Goal: Navigation & Orientation: Find specific page/section

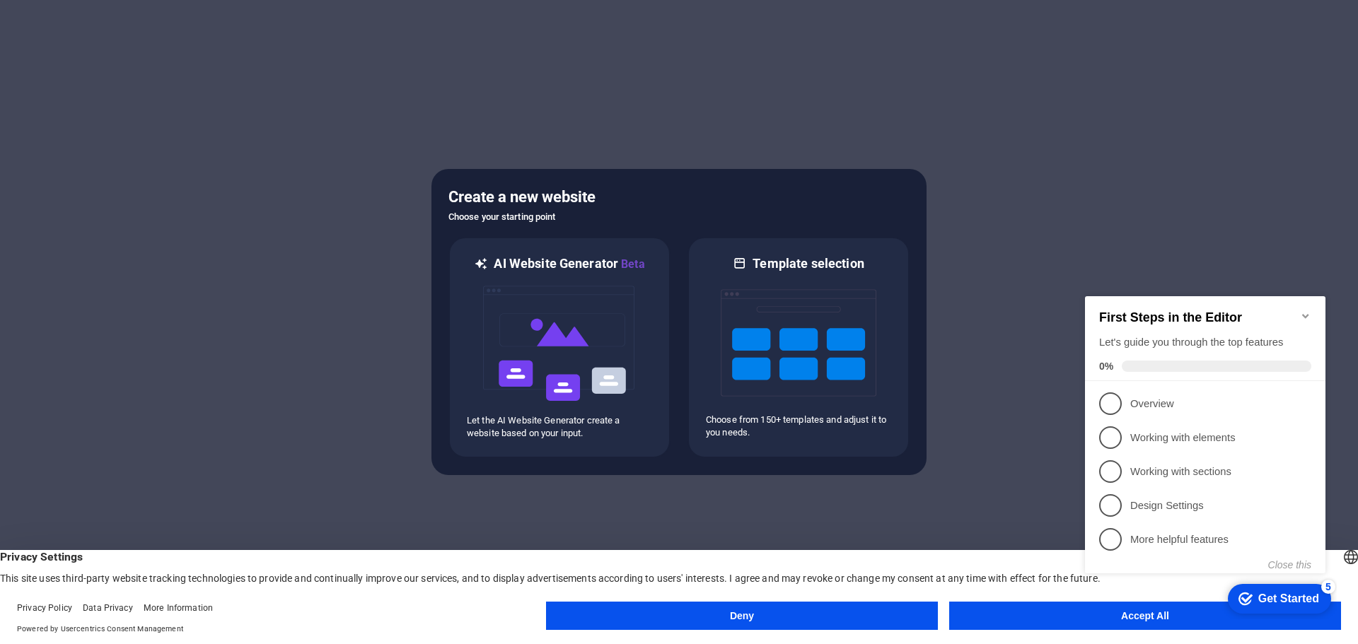
click at [1305, 311] on icon "Minimize checklist" at bounding box center [1305, 316] width 11 height 11
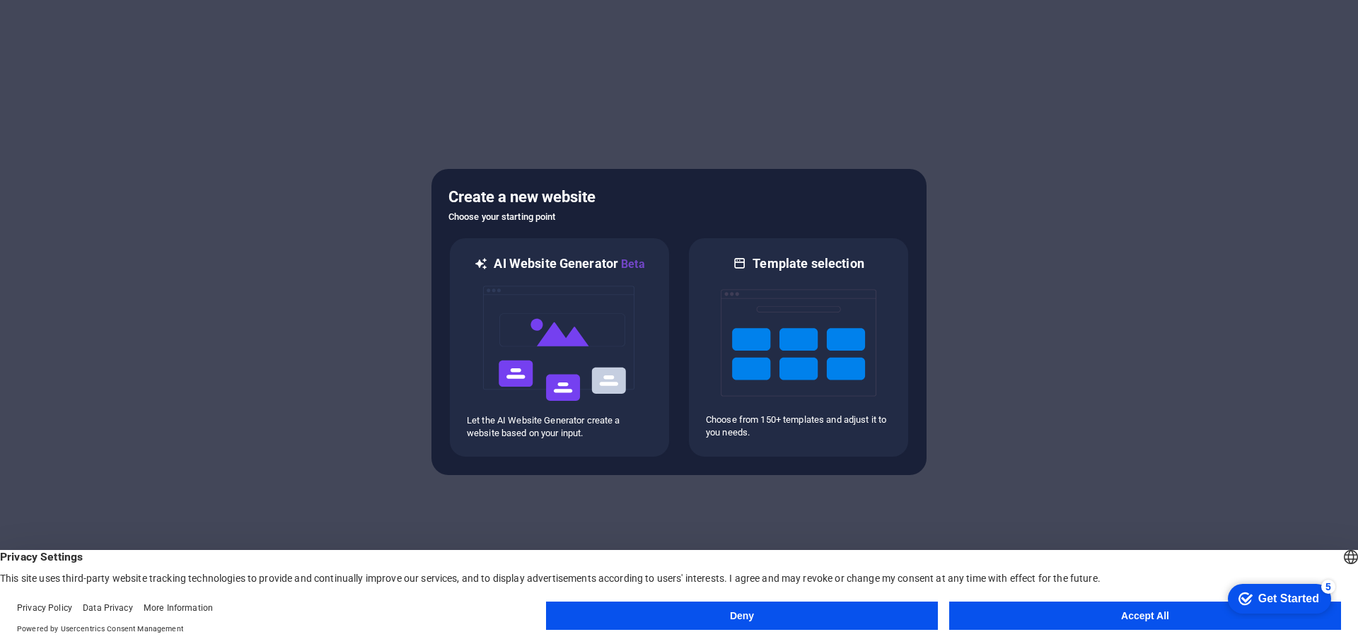
click at [1084, 618] on button "Accept All" at bounding box center [1145, 616] width 392 height 28
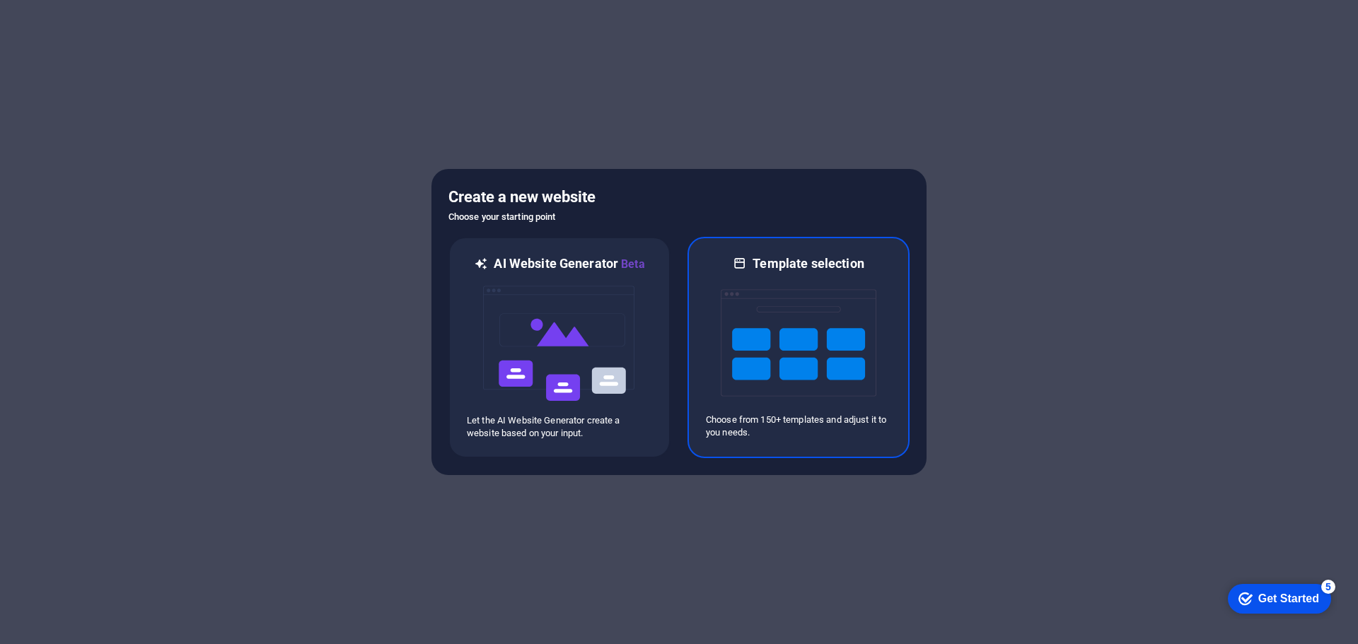
click at [791, 368] on img at bounding box center [799, 342] width 156 height 141
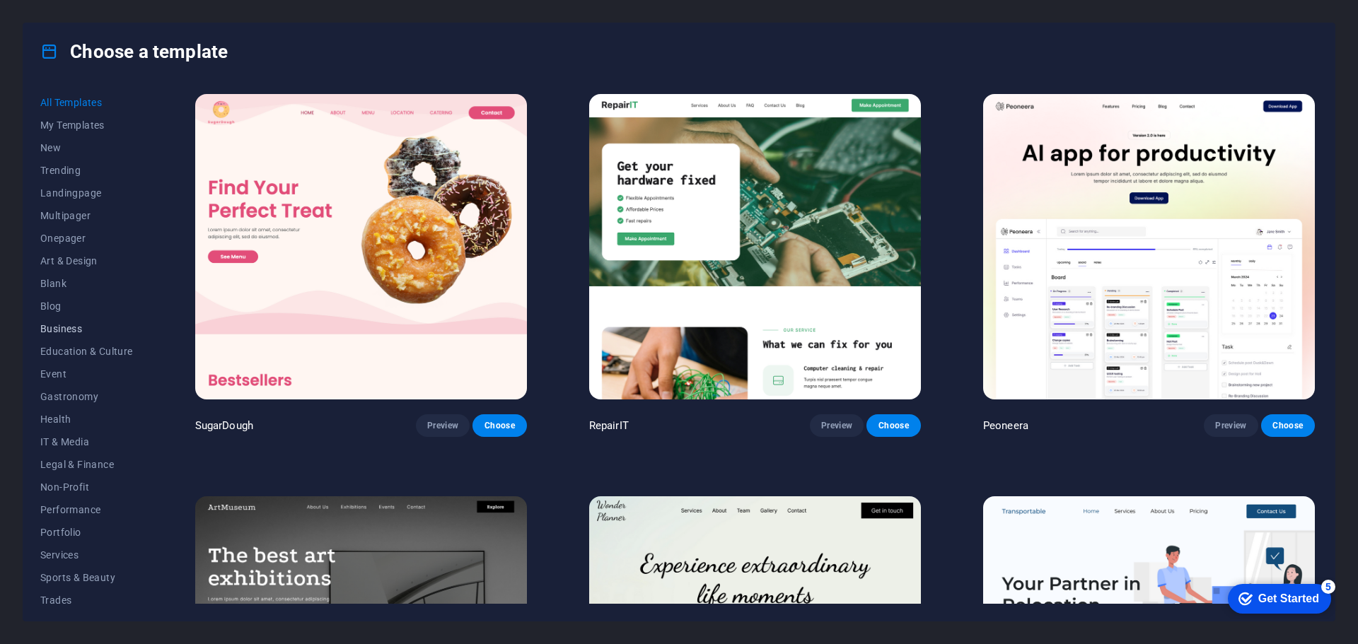
click at [82, 330] on span "Business" at bounding box center [86, 328] width 93 height 11
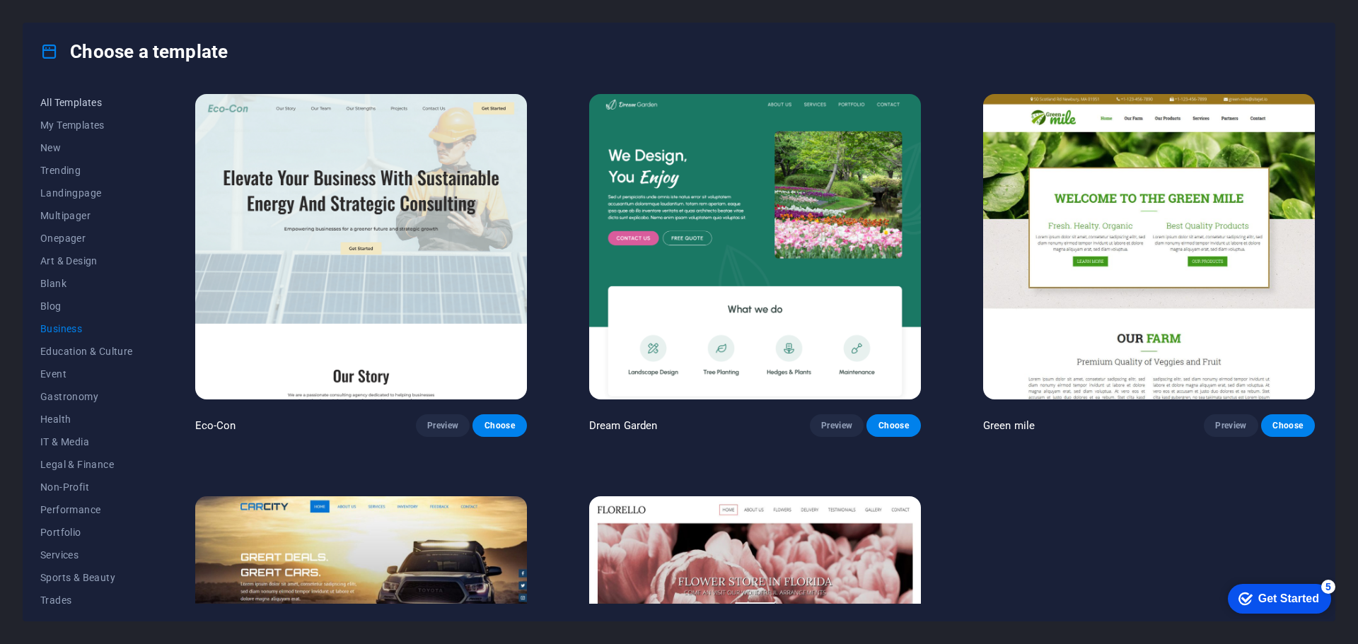
click at [97, 97] on span "All Templates" at bounding box center [86, 102] width 93 height 11
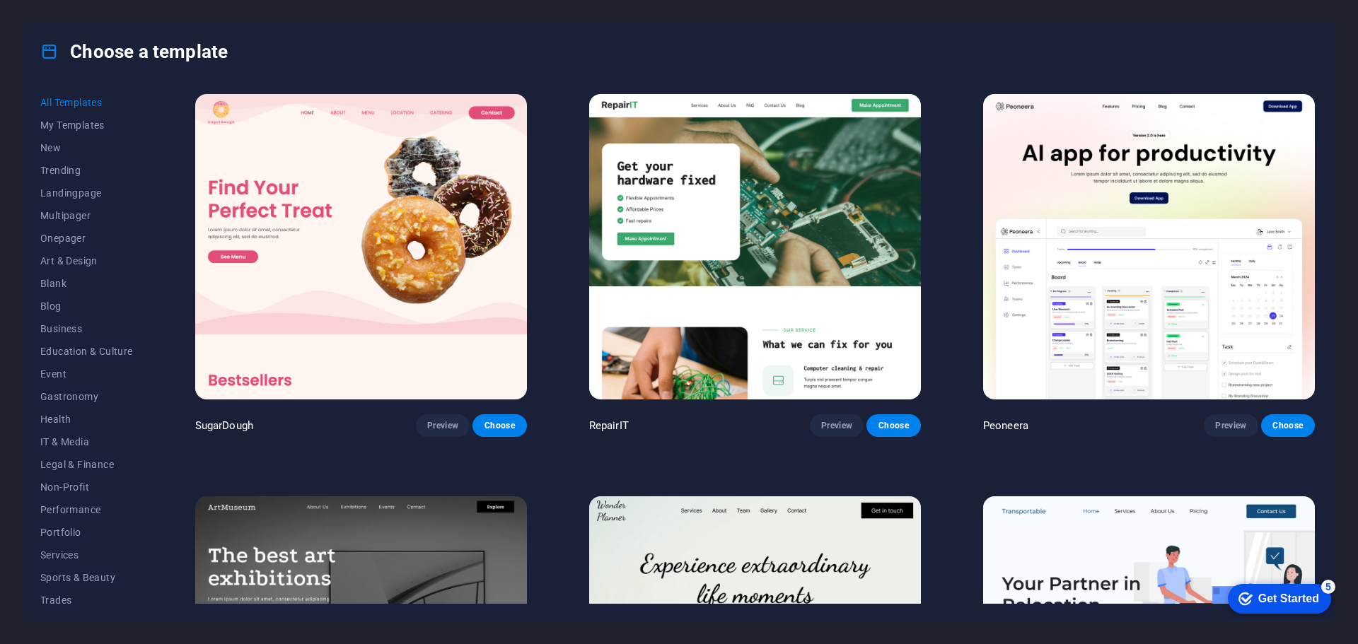
click at [1295, 602] on div "Get Started" at bounding box center [1288, 599] width 61 height 13
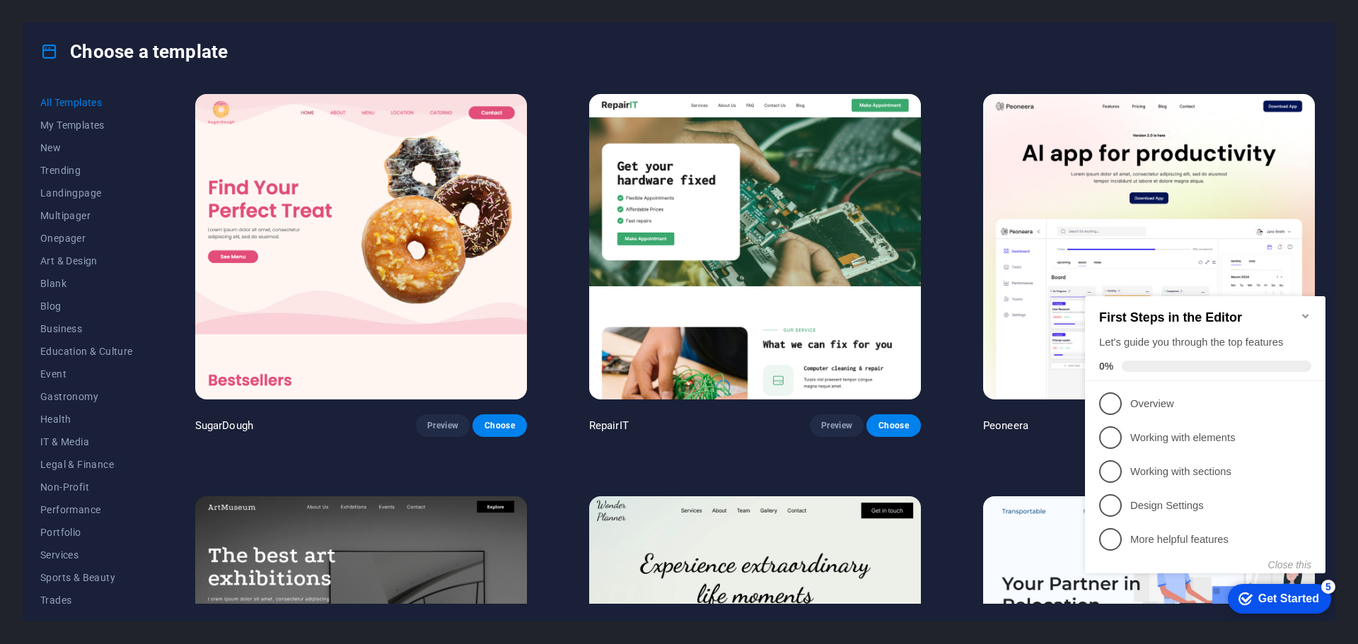
click at [1304, 311] on icon "Minimize checklist" at bounding box center [1305, 316] width 11 height 11
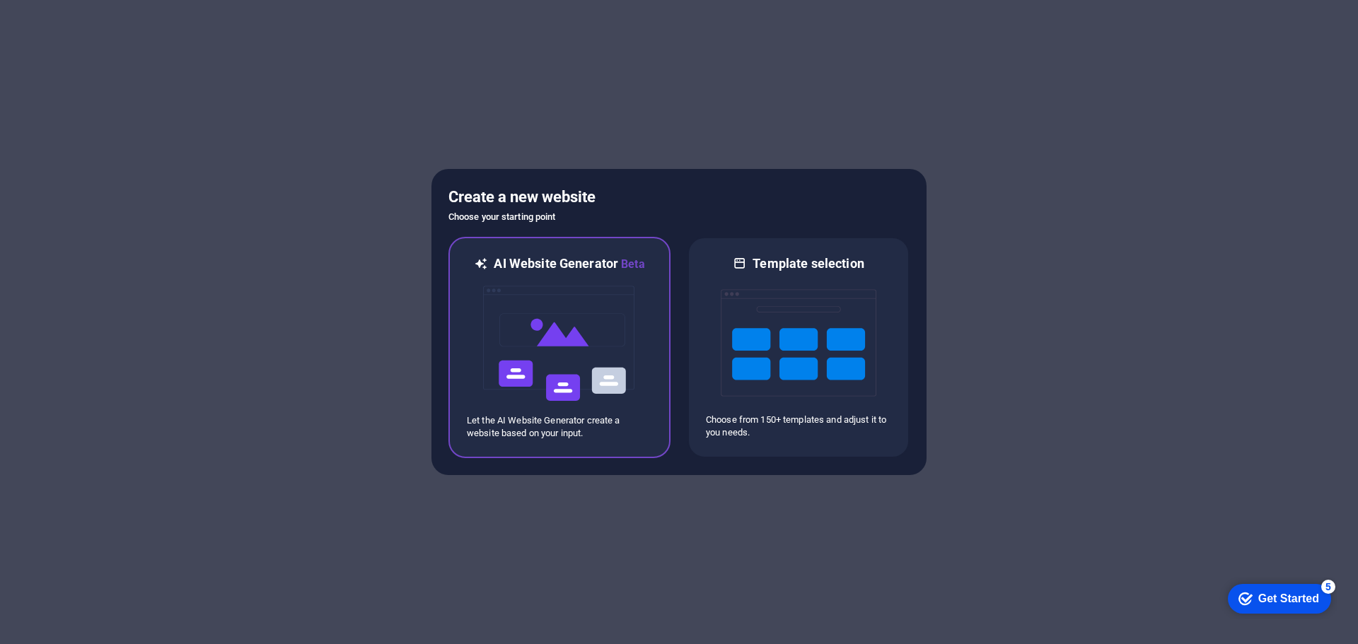
click at [601, 337] on img at bounding box center [560, 343] width 156 height 141
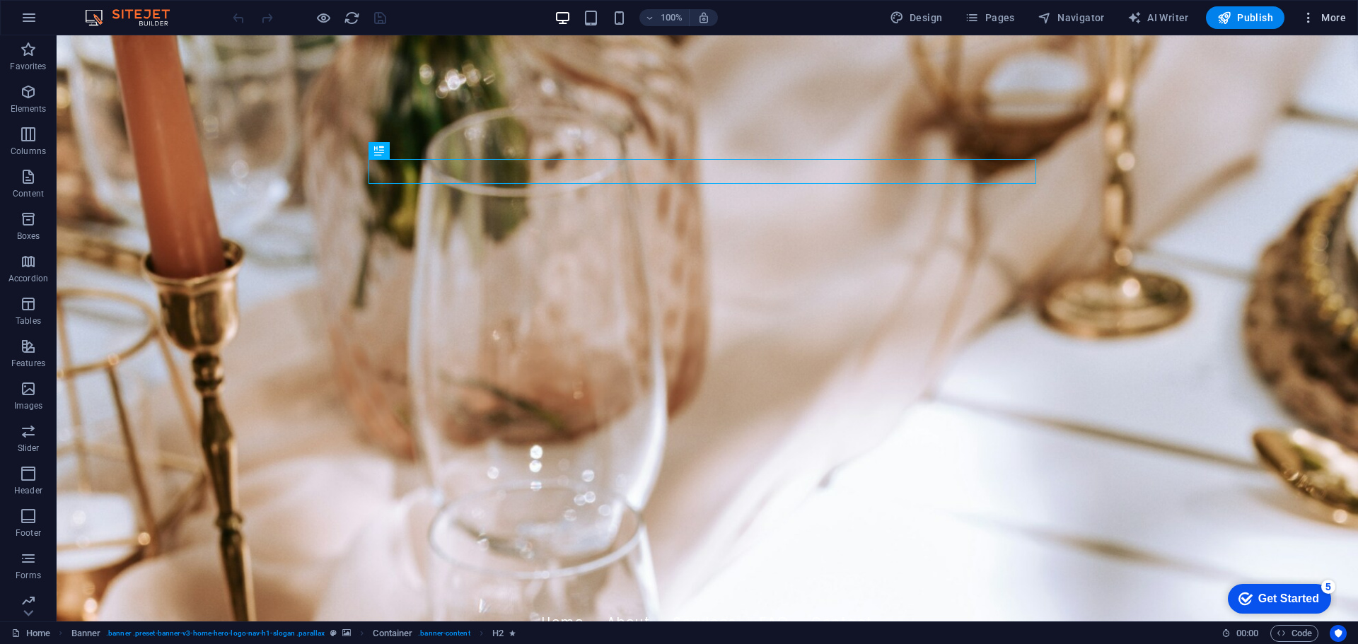
click at [1306, 11] on icon "button" at bounding box center [1309, 18] width 14 height 14
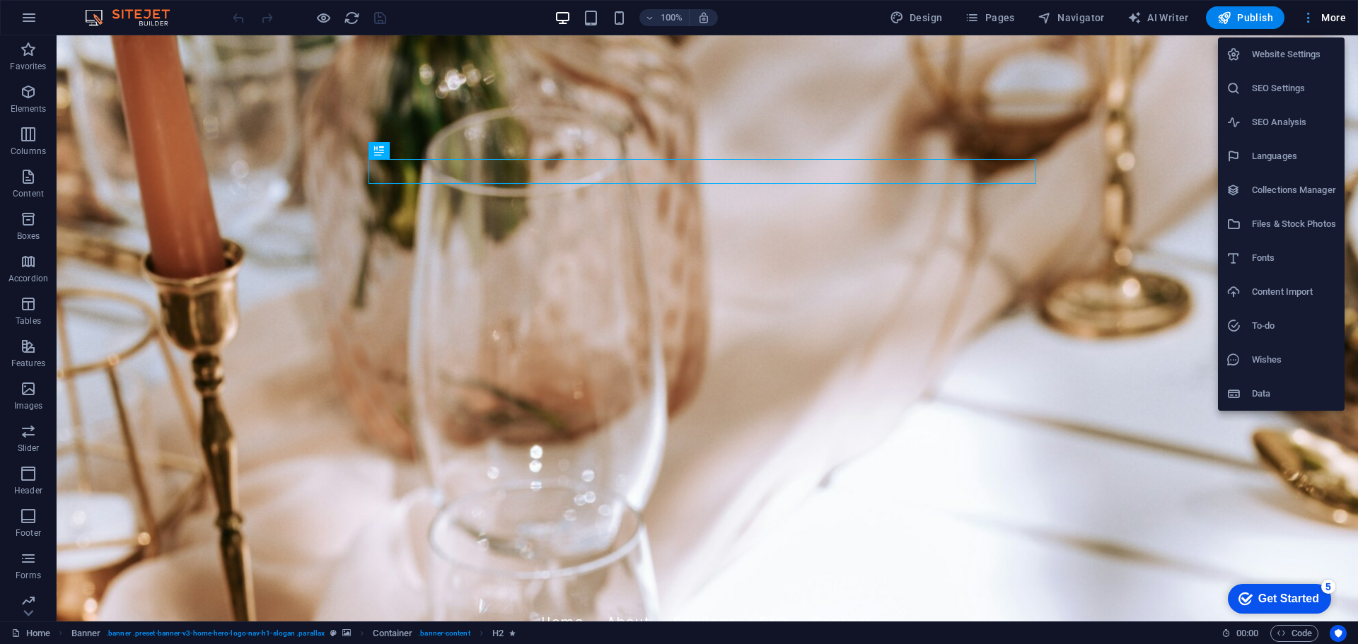
click at [1306, 11] on div at bounding box center [679, 322] width 1358 height 644
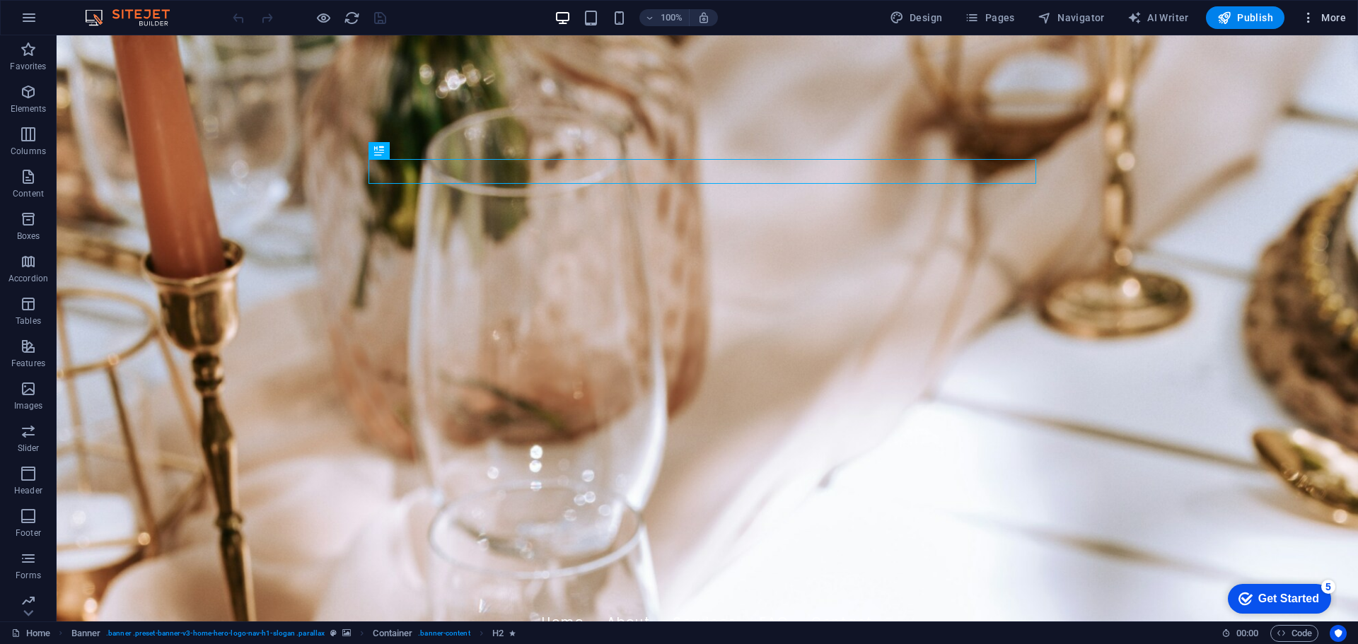
click at [1322, 17] on span "More" at bounding box center [1324, 18] width 45 height 14
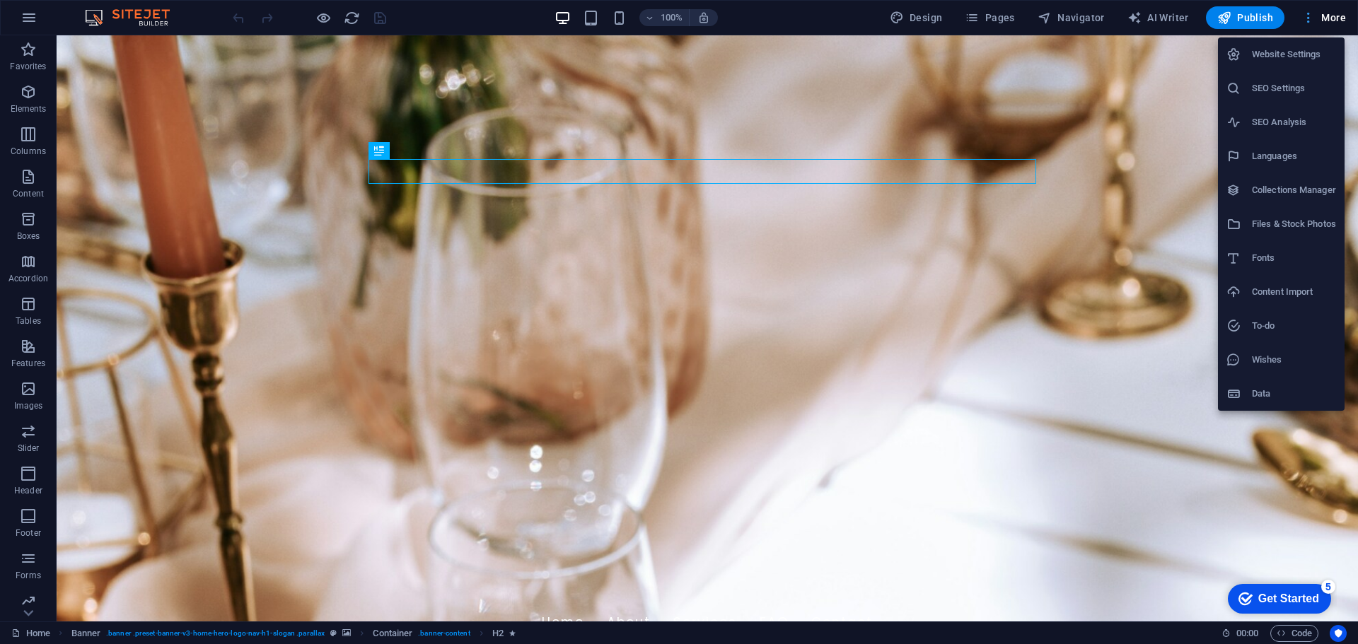
click at [1322, 17] on div at bounding box center [679, 322] width 1358 height 644
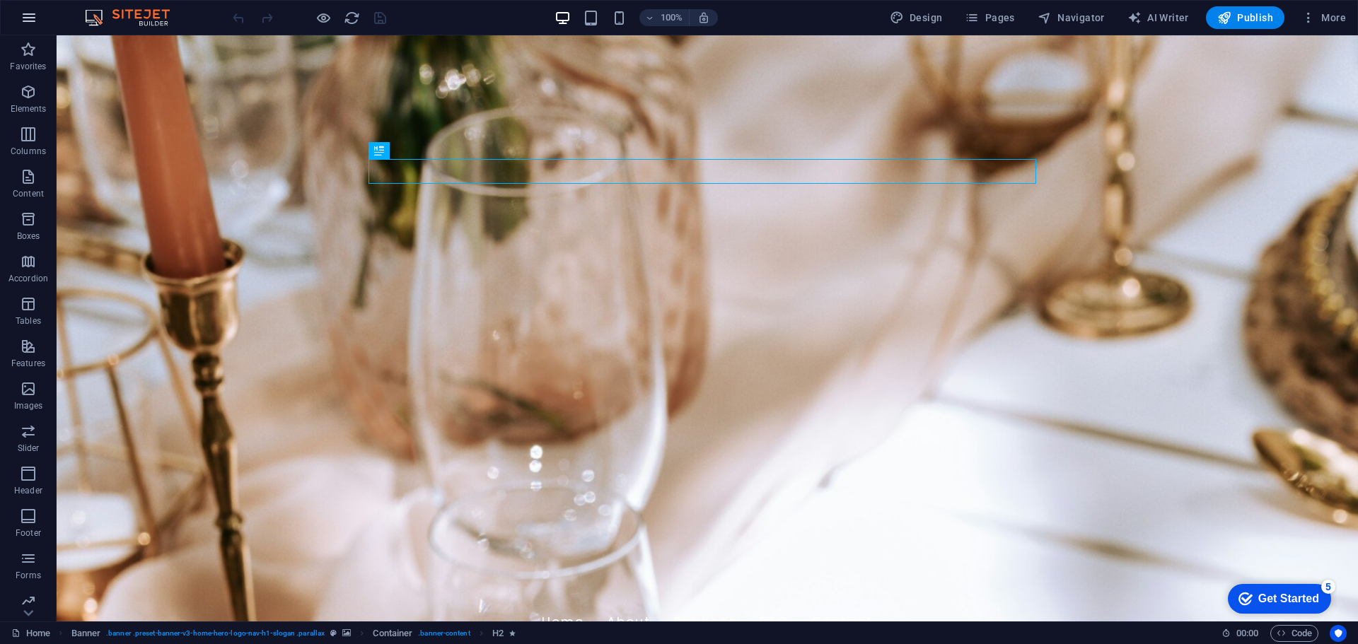
click at [23, 16] on icon "button" at bounding box center [29, 17] width 17 height 17
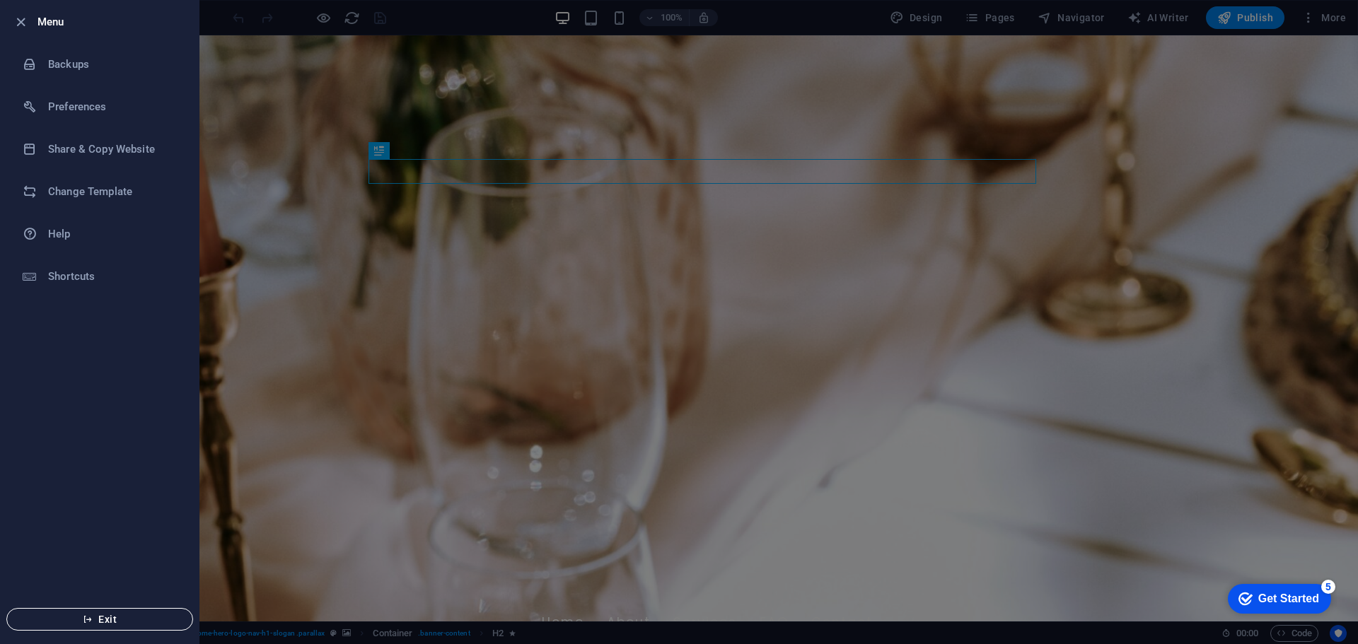
click at [80, 620] on span "Exit" at bounding box center [99, 619] width 163 height 11
